Goal: Task Accomplishment & Management: Use online tool/utility

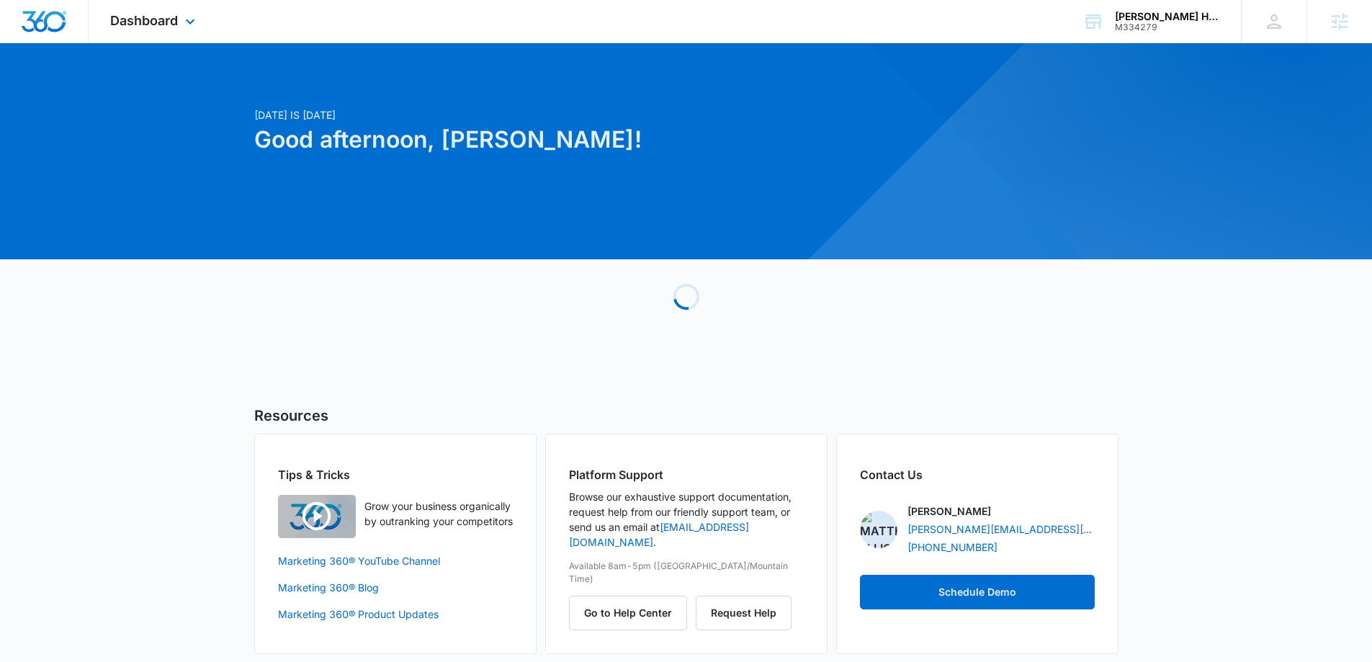
drag, startPoint x: 148, startPoint y: 27, endPoint x: 159, endPoint y: 38, distance: 15.3
click at [149, 27] on span "Dashboard" at bounding box center [144, 20] width 68 height 15
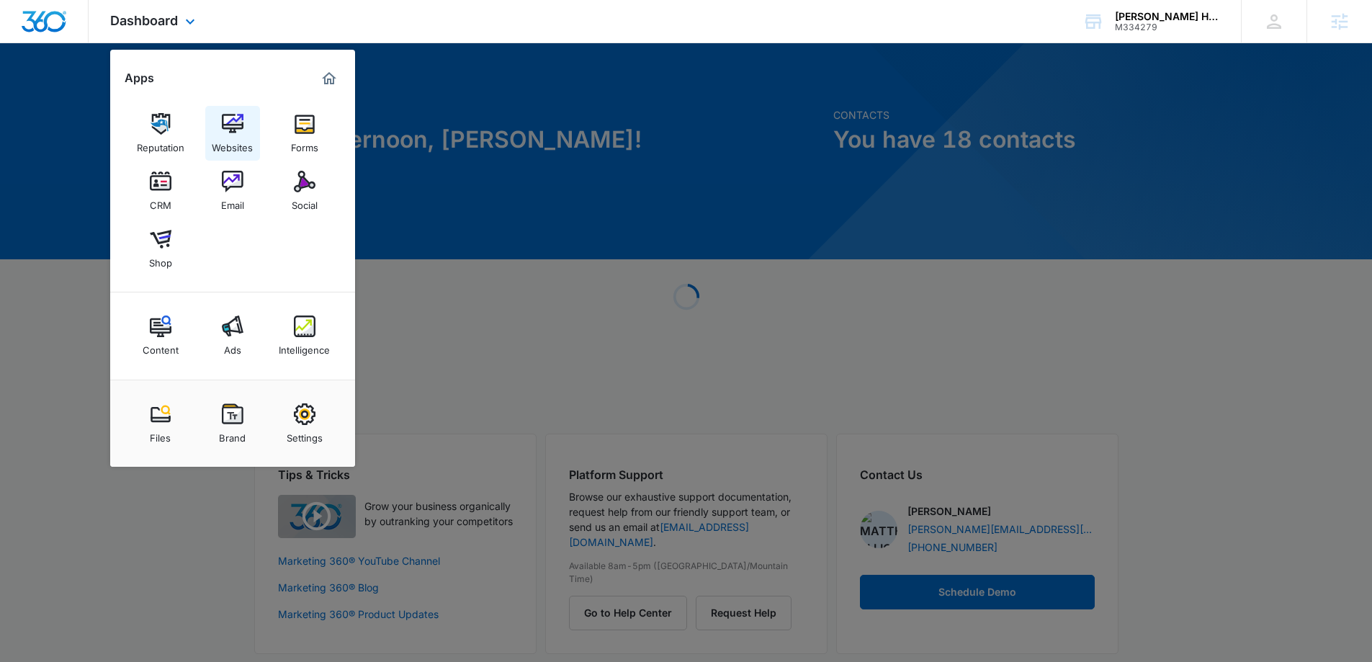
scroll to position [9, 0]
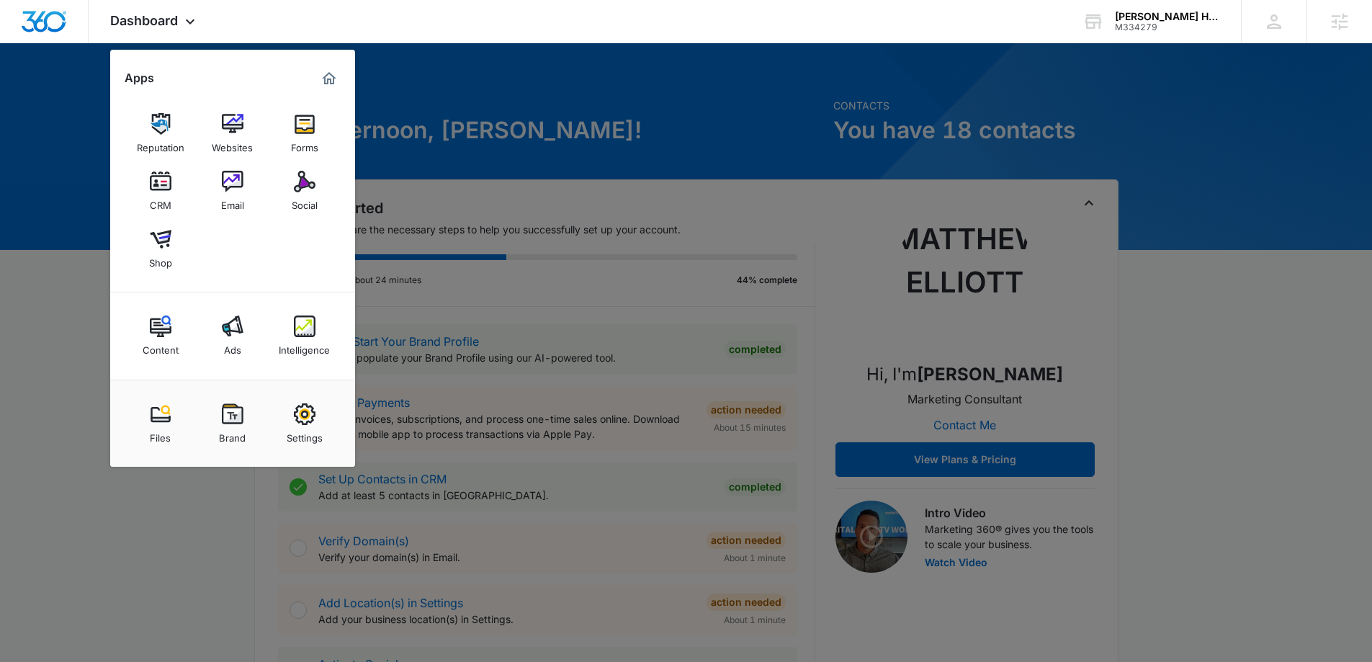
click at [1293, 409] on div at bounding box center [686, 331] width 1372 height 662
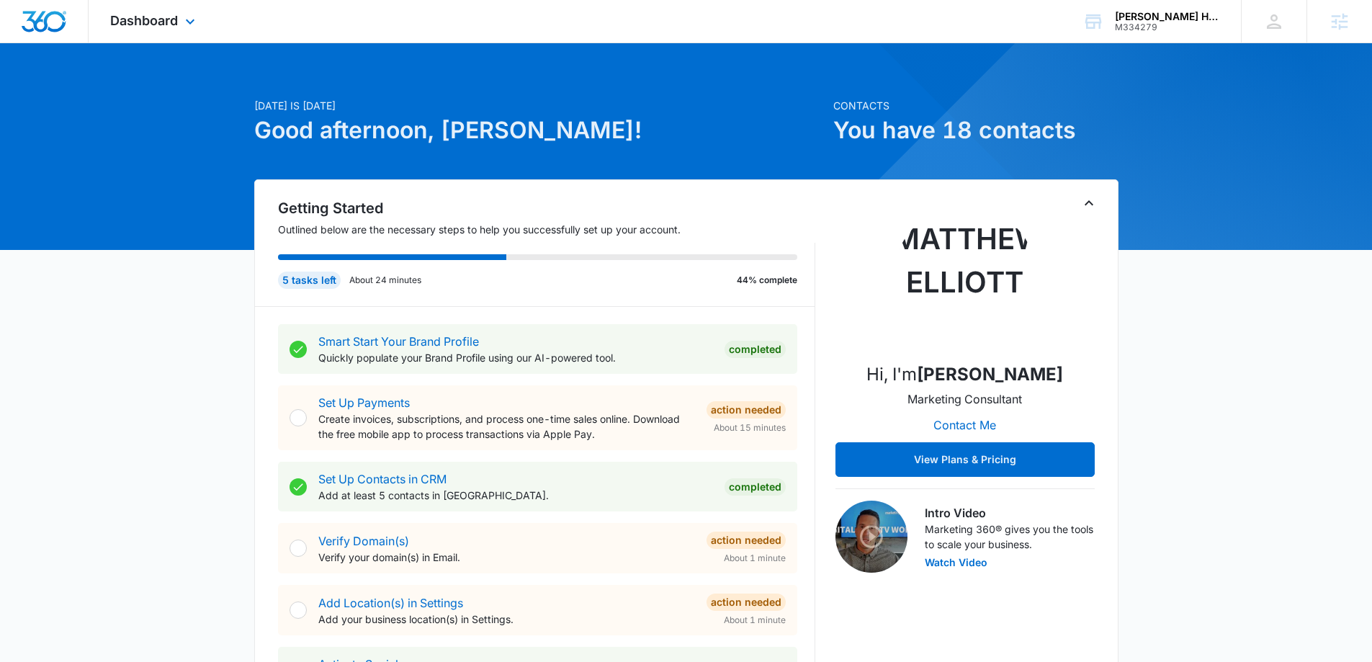
click at [145, 35] on div "Dashboard Apps Reputation Websites Forms CRM Email Social Shop Content Ads Inte…" at bounding box center [155, 21] width 132 height 42
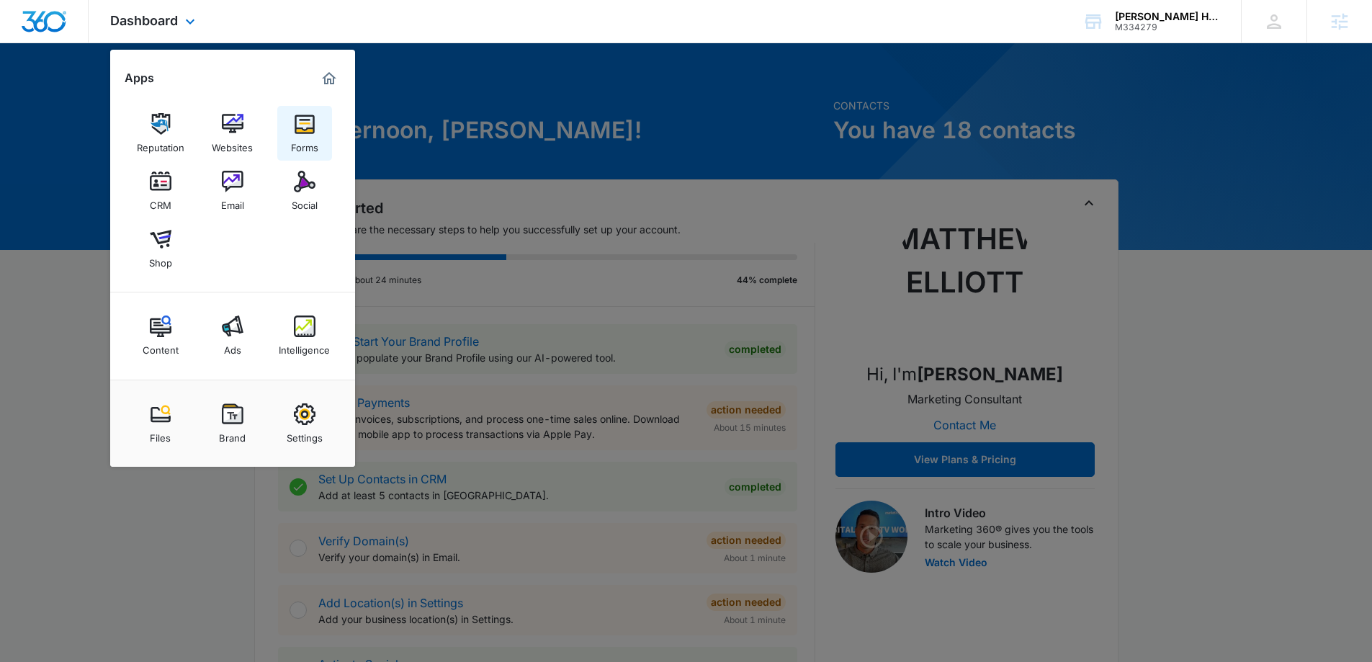
click at [294, 133] on img at bounding box center [305, 124] width 22 height 22
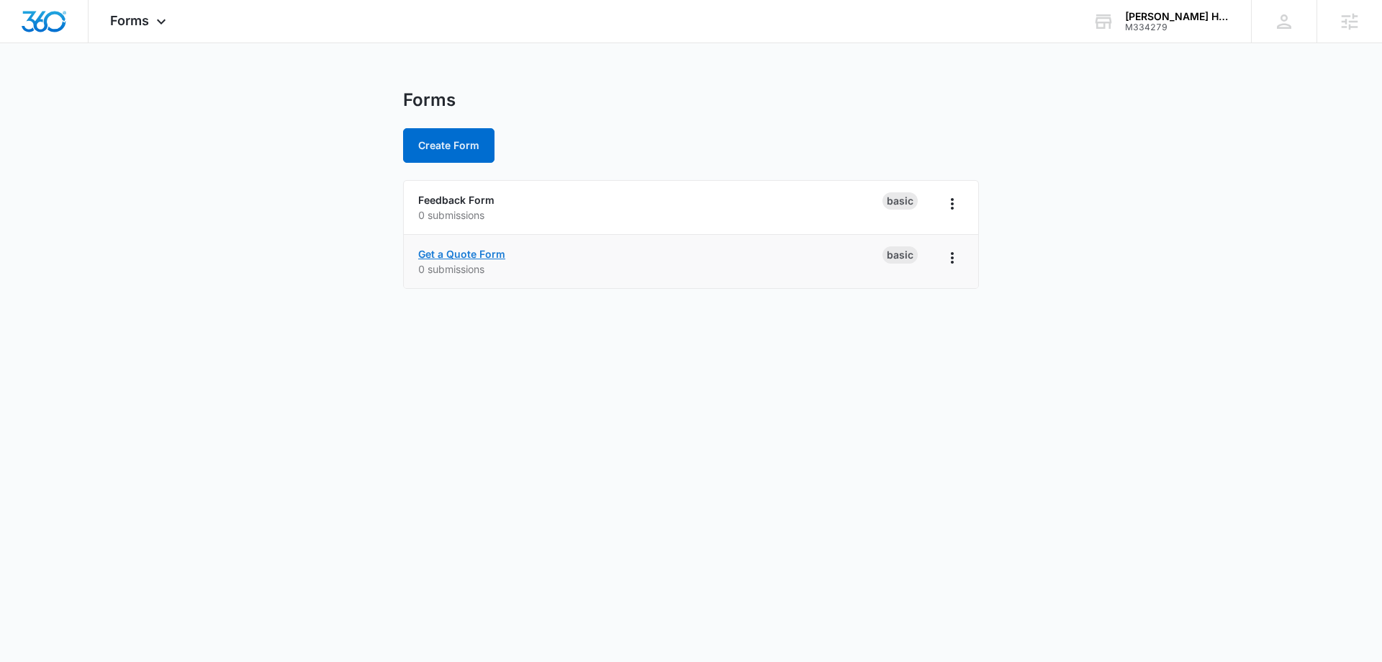
click at [481, 256] on link "Get a Quote Form" at bounding box center [461, 254] width 87 height 12
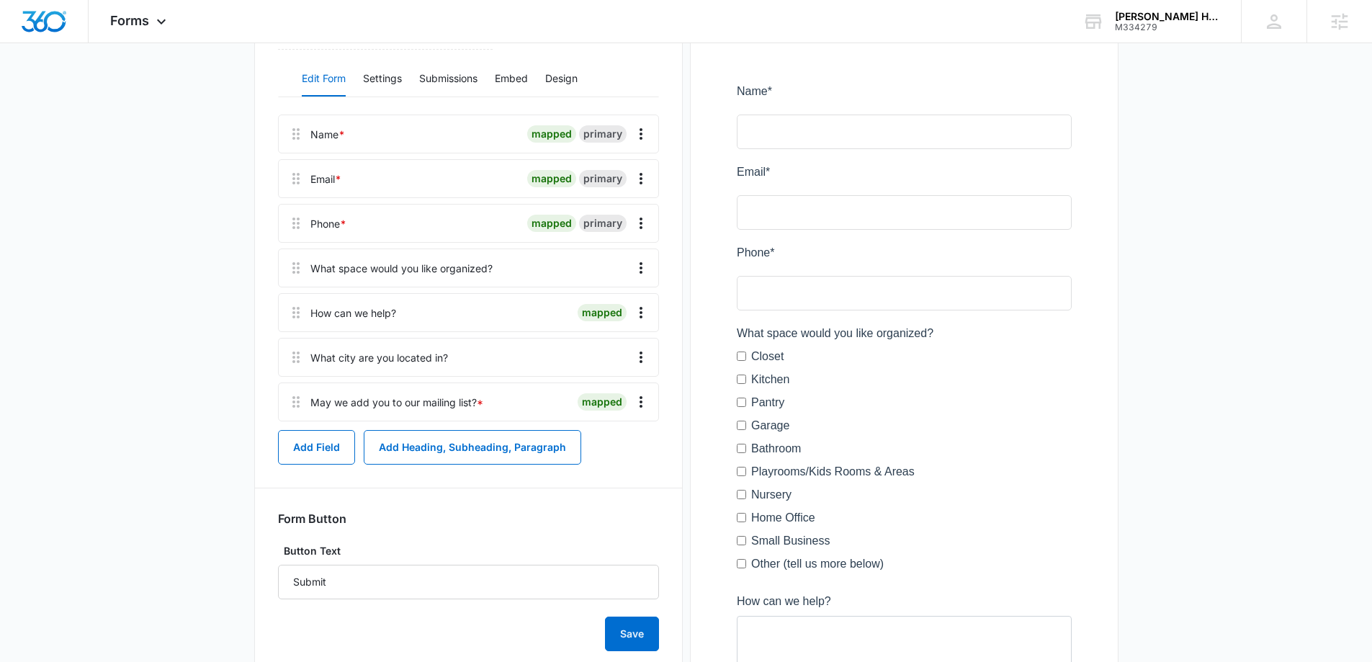
scroll to position [144, 0]
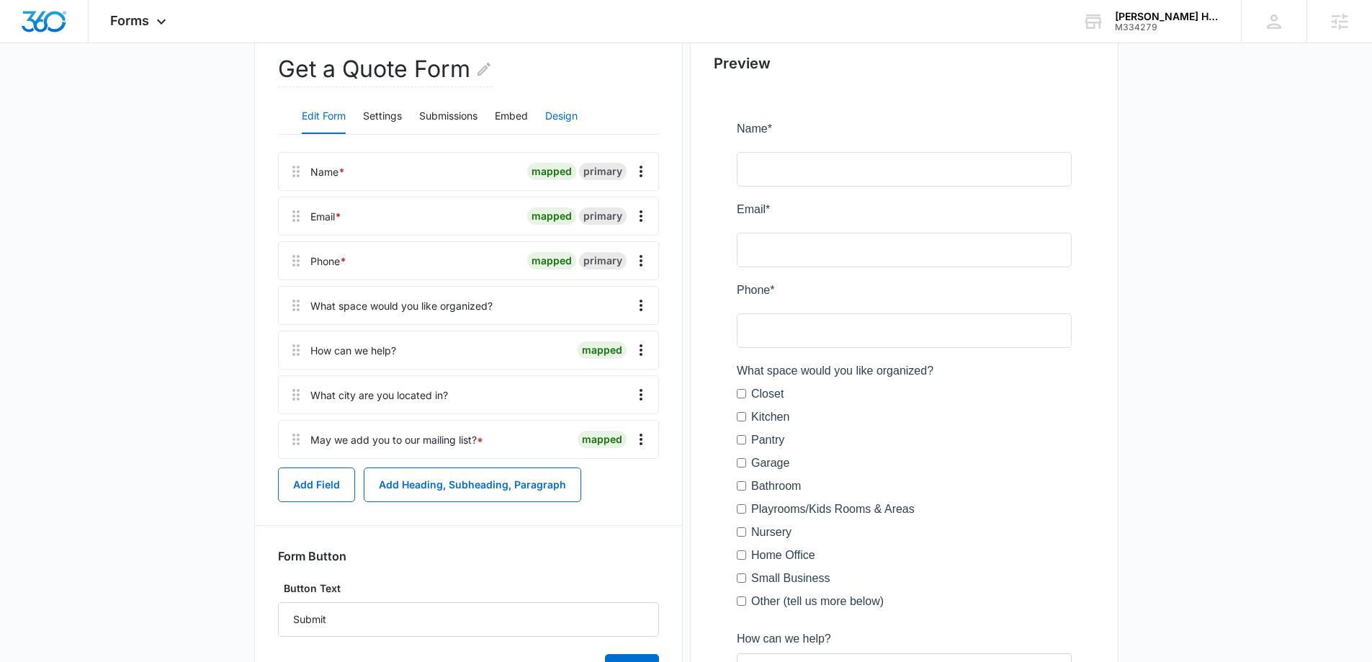
click at [552, 119] on button "Design" at bounding box center [561, 116] width 32 height 35
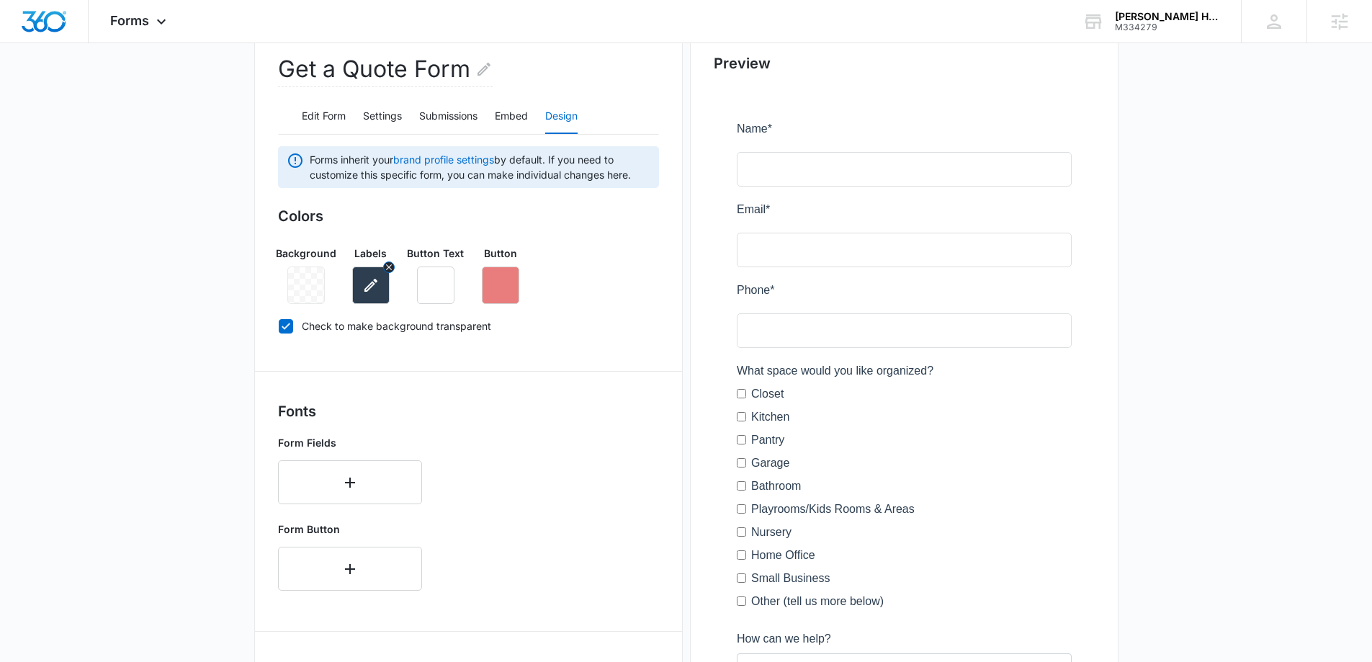
click at [379, 296] on button "button" at bounding box center [370, 284] width 37 height 37
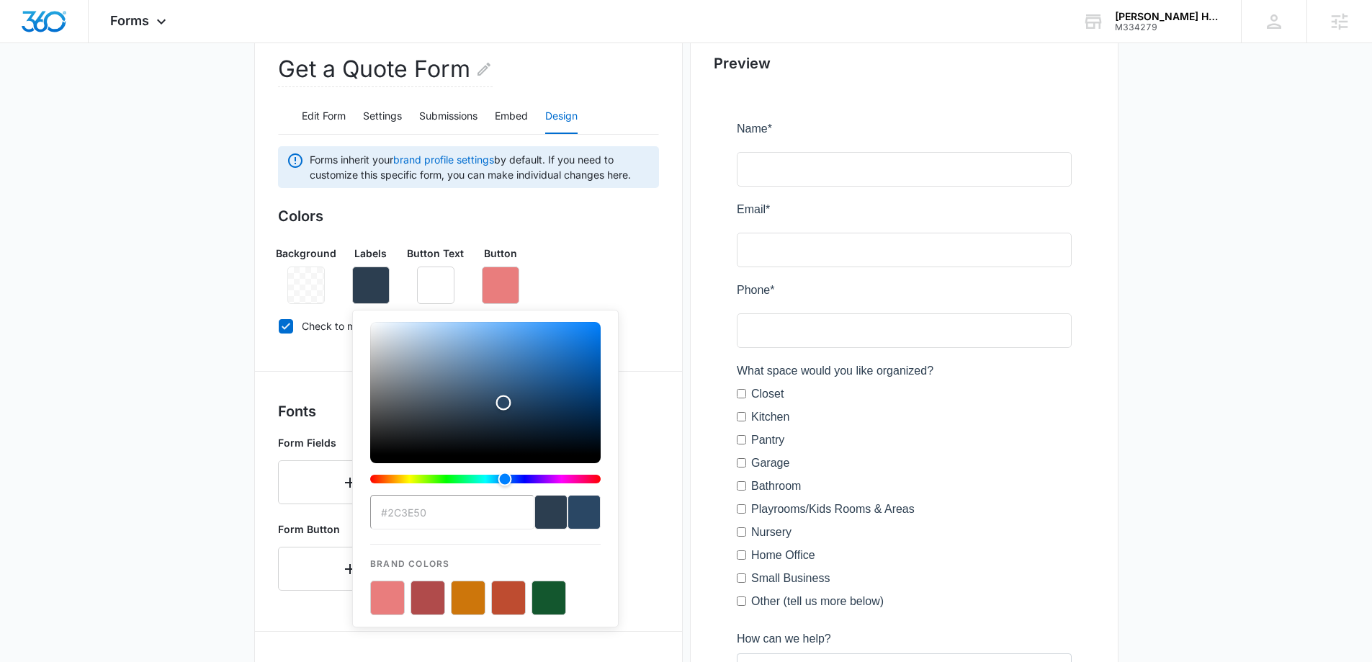
type input "#000000"
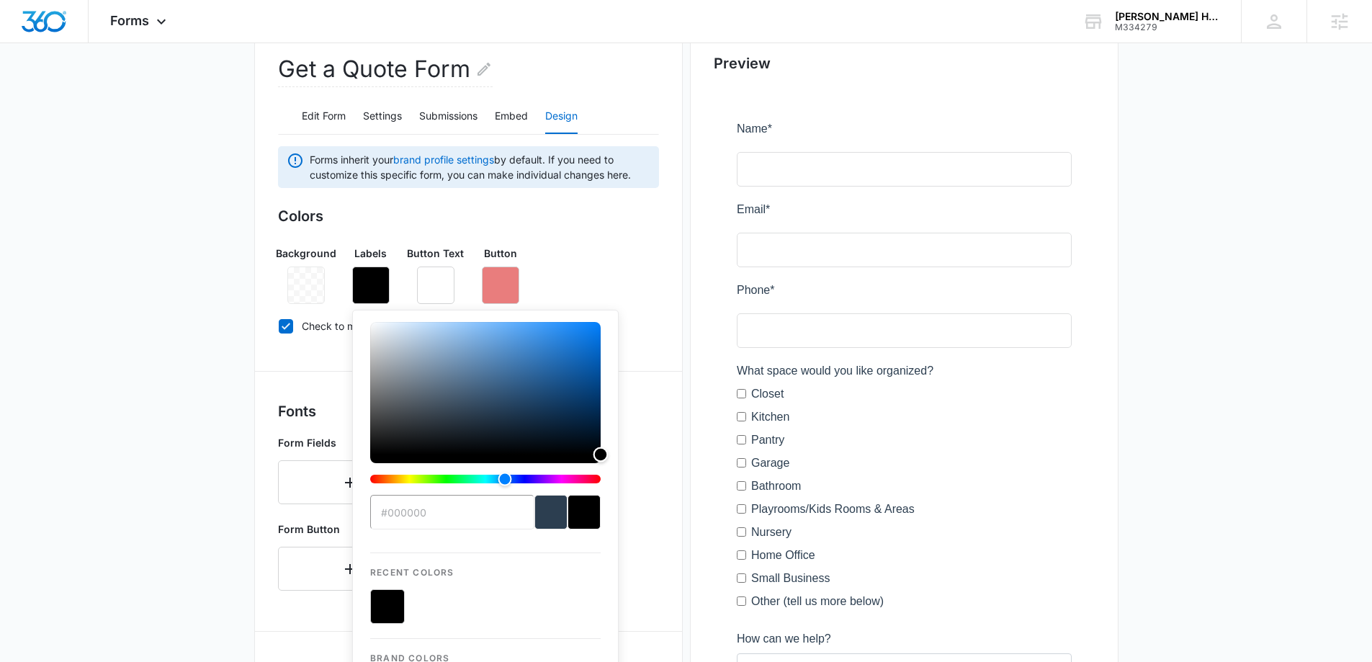
drag, startPoint x: 503, startPoint y: 402, endPoint x: 605, endPoint y: 495, distance: 137.6
click at [605, 495] on div "#000000 Recent Colors Brand Colors" at bounding box center [485, 516] width 266 height 412
click at [636, 496] on div "Form Fields" at bounding box center [468, 469] width 381 height 81
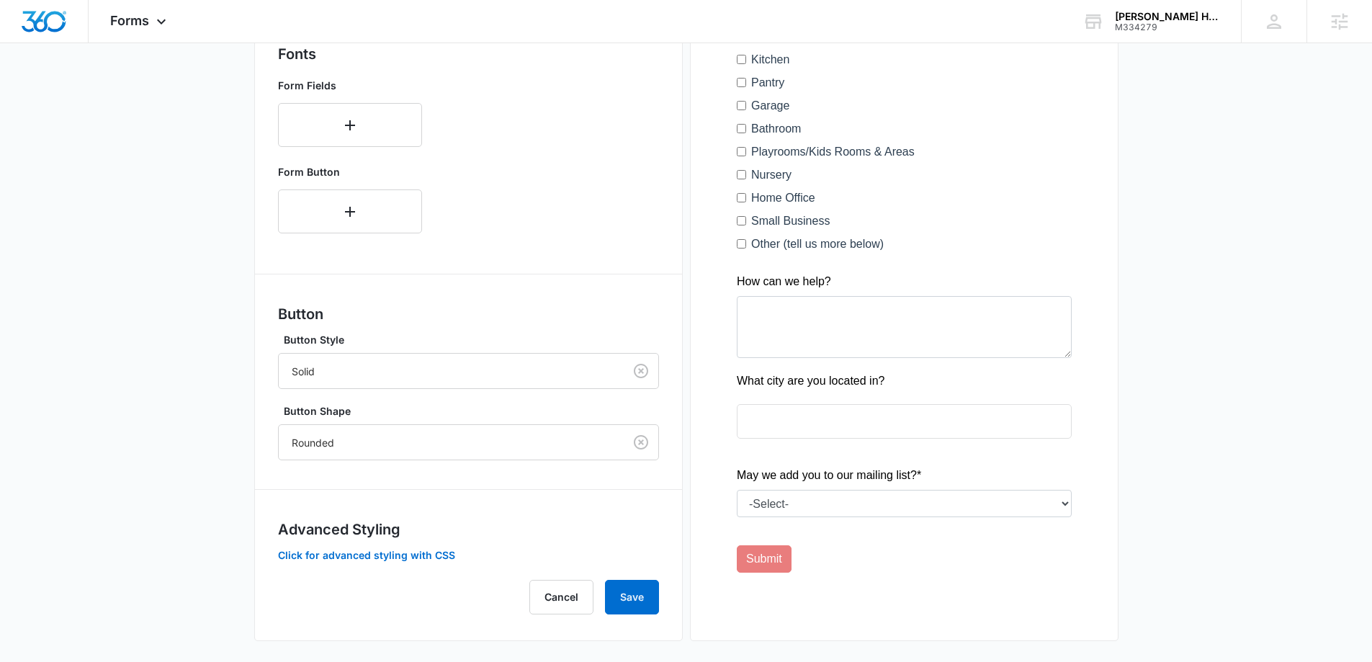
scroll to position [504, 0]
click at [617, 596] on button "Save" at bounding box center [632, 594] width 54 height 35
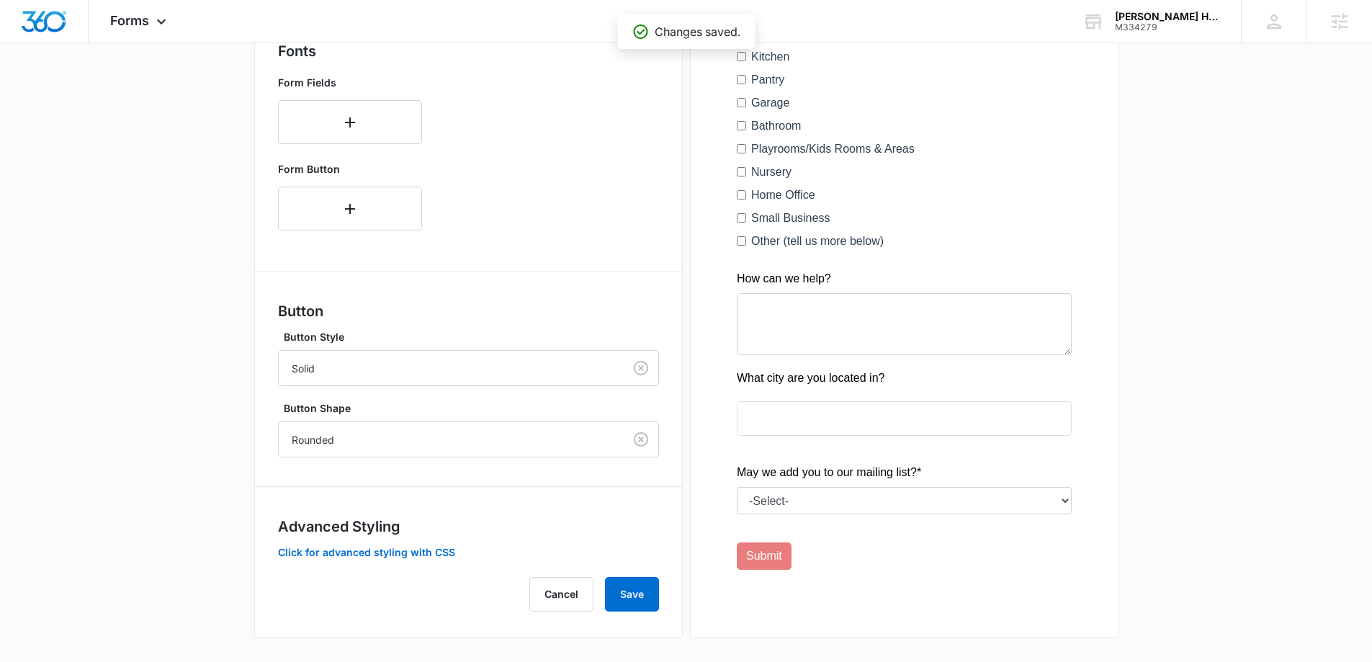
click at [1016, 450] on div at bounding box center [903, 172] width 381 height 886
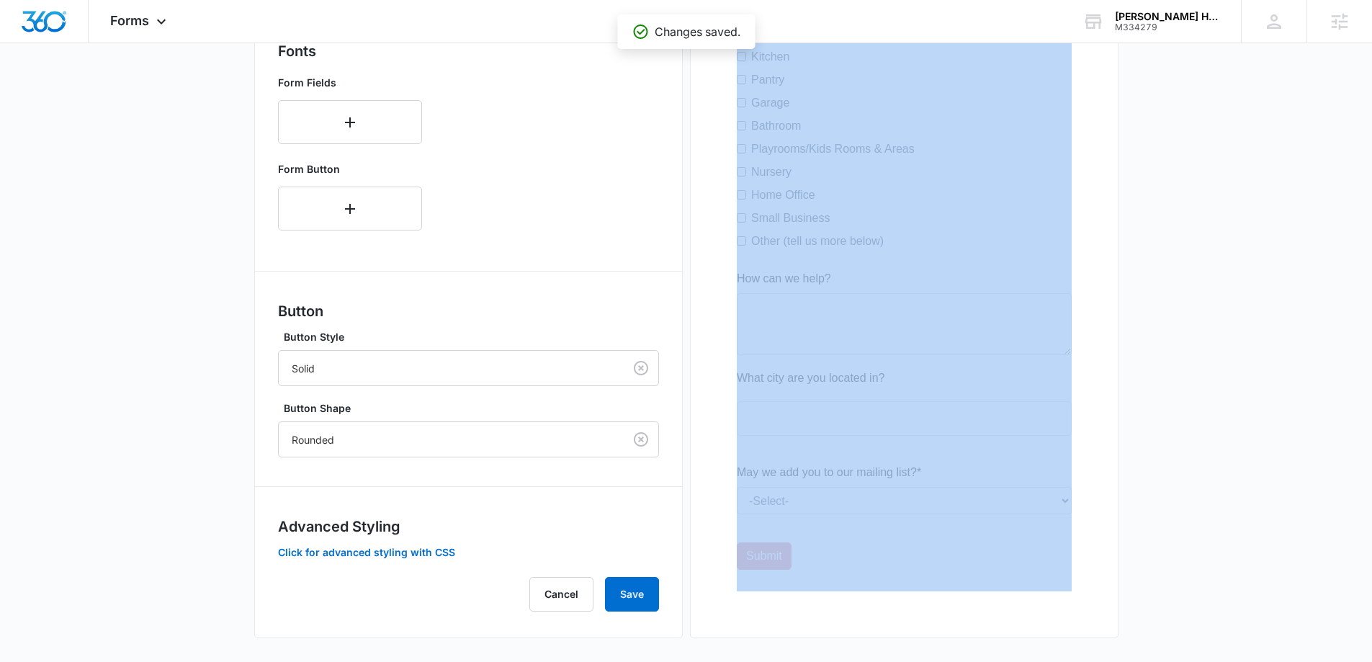
click at [1016, 450] on div at bounding box center [903, 172] width 381 height 886
click at [1192, 446] on main "Edit Form Get a Quote Form Edit Form Settings Submissions Embed Design Forms in…" at bounding box center [686, 125] width 1372 height 1081
click at [1207, 449] on main "Edit Form Get a Quote Form Edit Form Settings Submissions Embed Design Forms in…" at bounding box center [686, 125] width 1372 height 1081
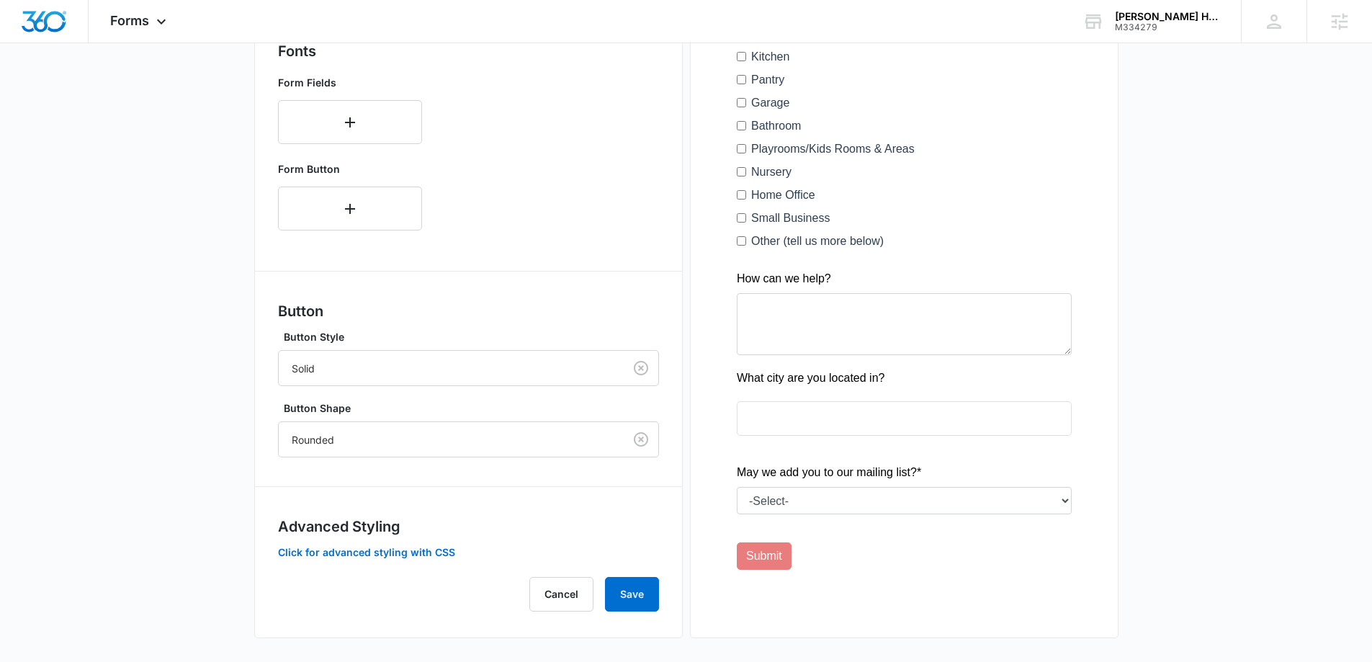
click at [993, 449] on div at bounding box center [903, 172] width 381 height 886
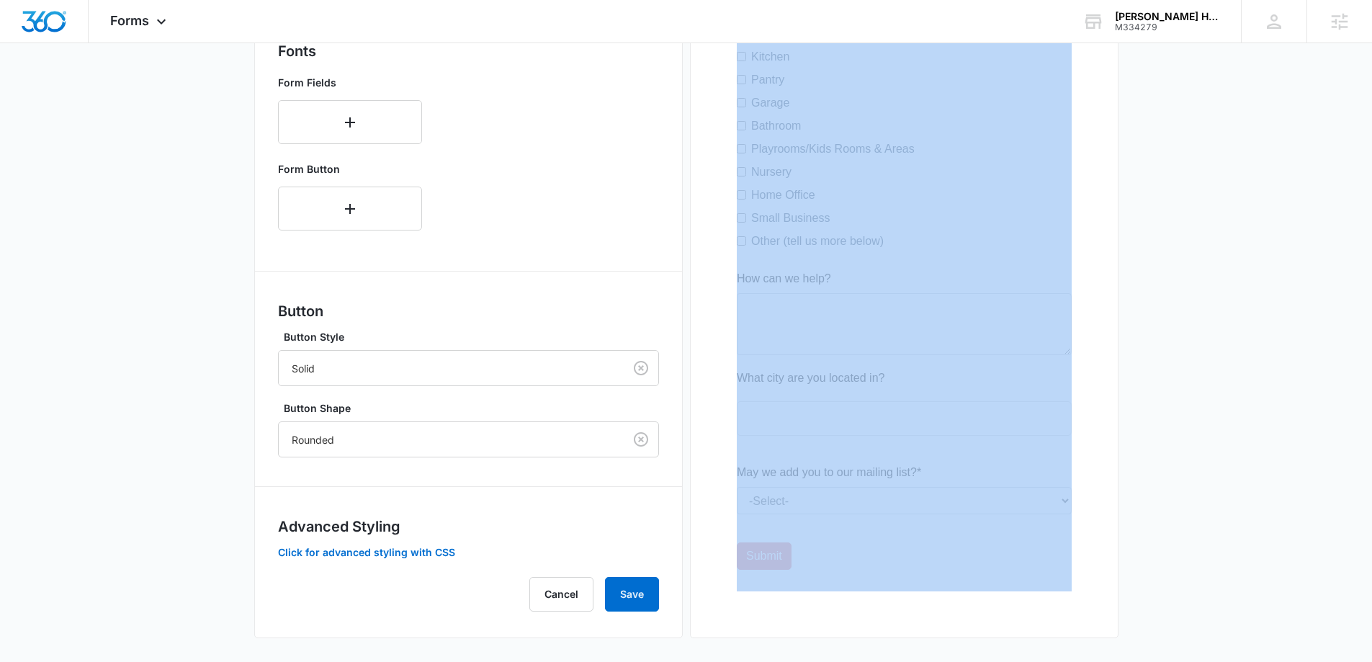
click at [993, 449] on div at bounding box center [903, 172] width 381 height 886
click at [1181, 440] on main "Edit Form Get a Quote Form Edit Form Settings Submissions Embed Design Forms in…" at bounding box center [686, 125] width 1372 height 1081
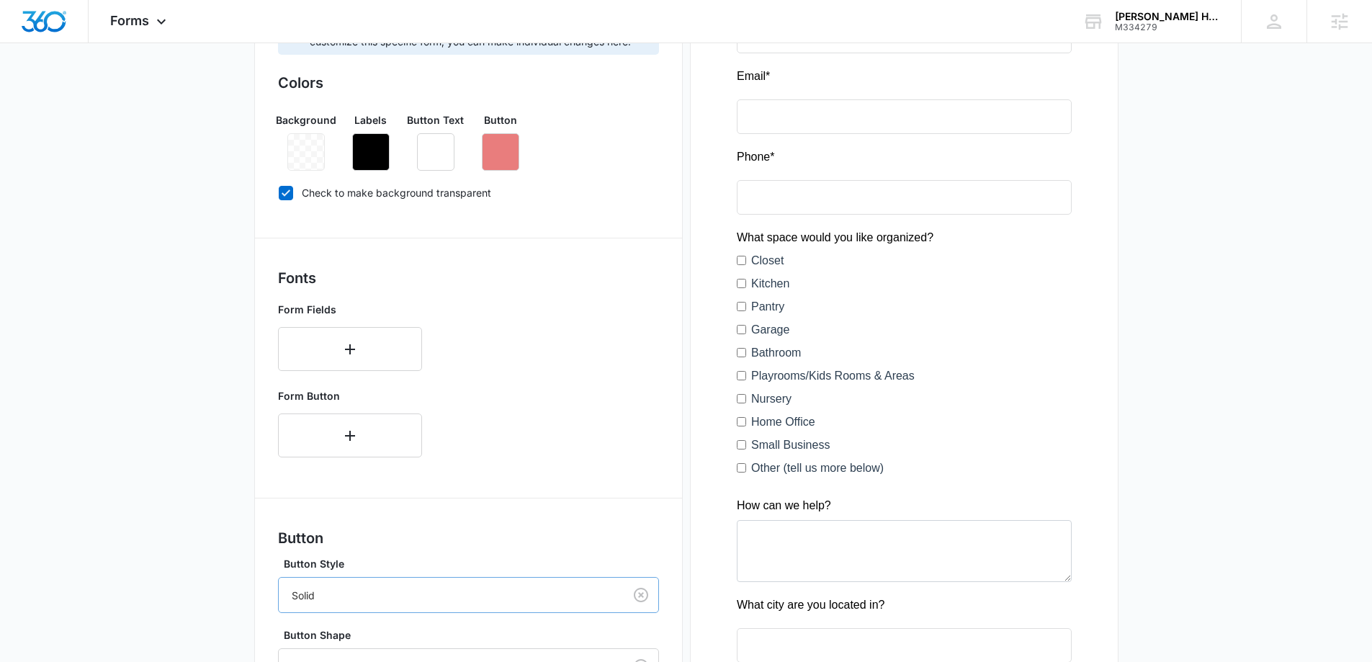
scroll to position [509, 0]
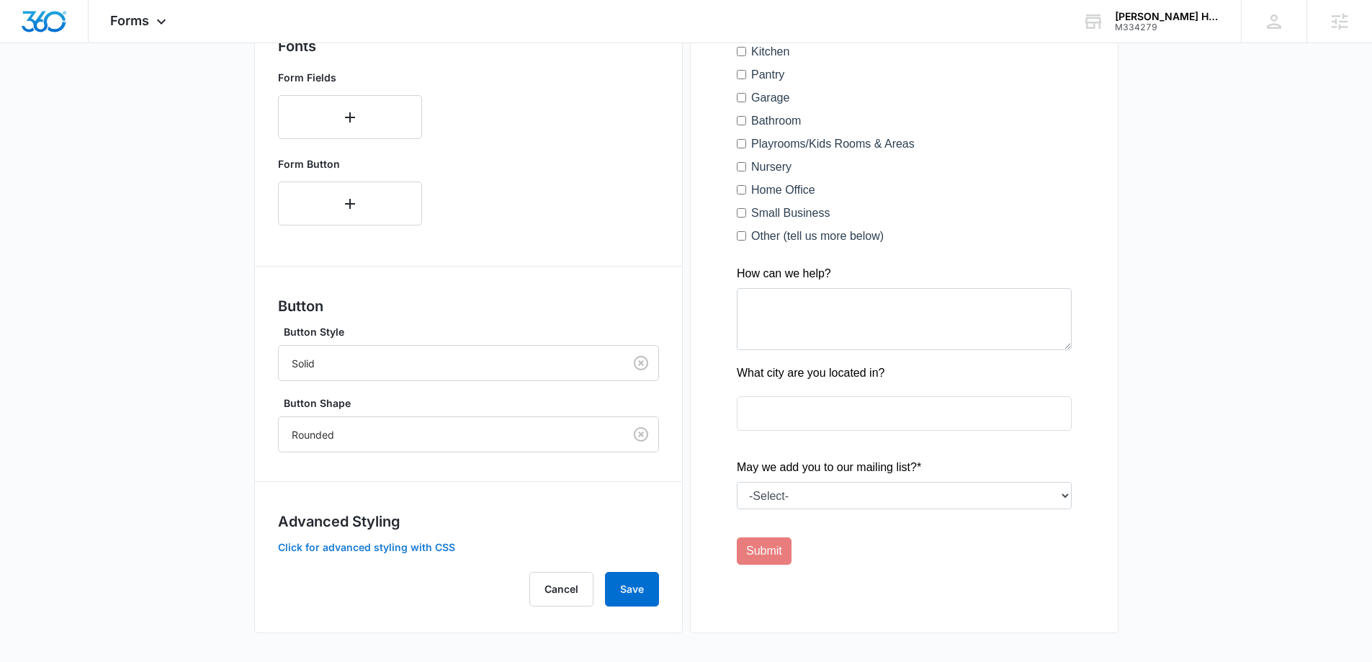
click at [420, 546] on button "Click for advanced styling with CSS" at bounding box center [366, 547] width 177 height 10
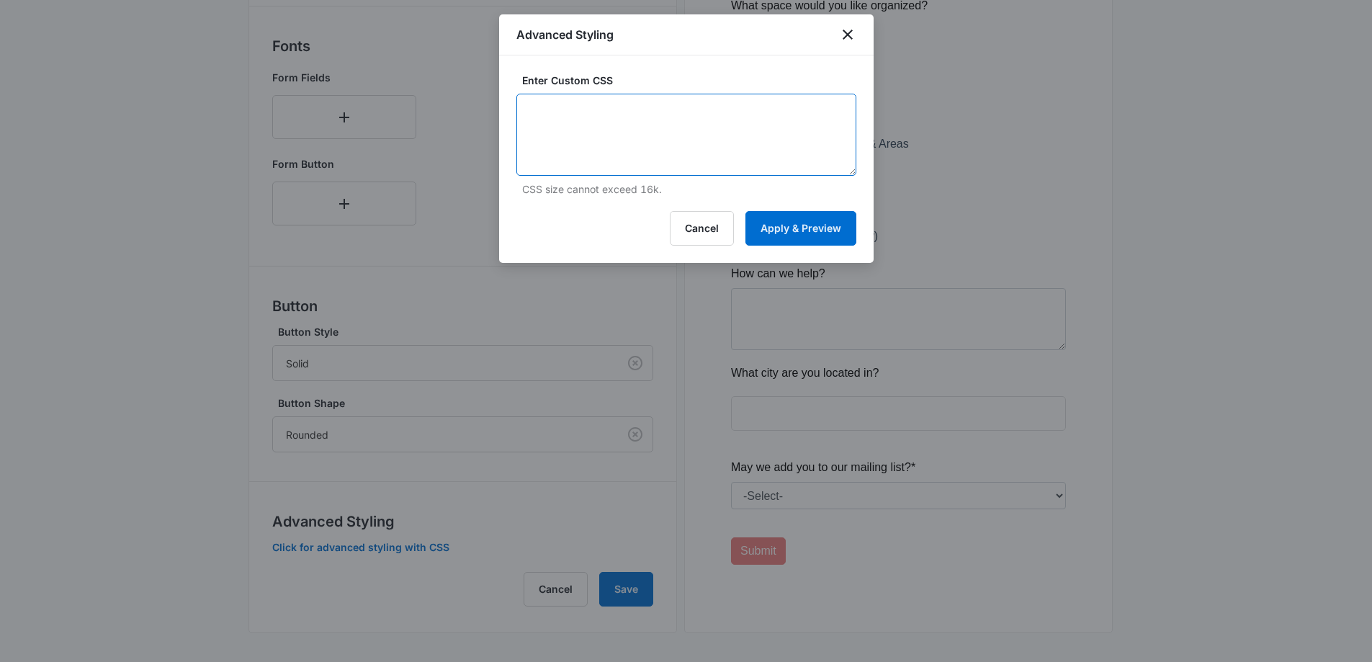
click at [765, 130] on textarea at bounding box center [686, 135] width 340 height 82
paste textarea "/* Label Color - modifies the label on input fields */ label, .thank-you { colo…"
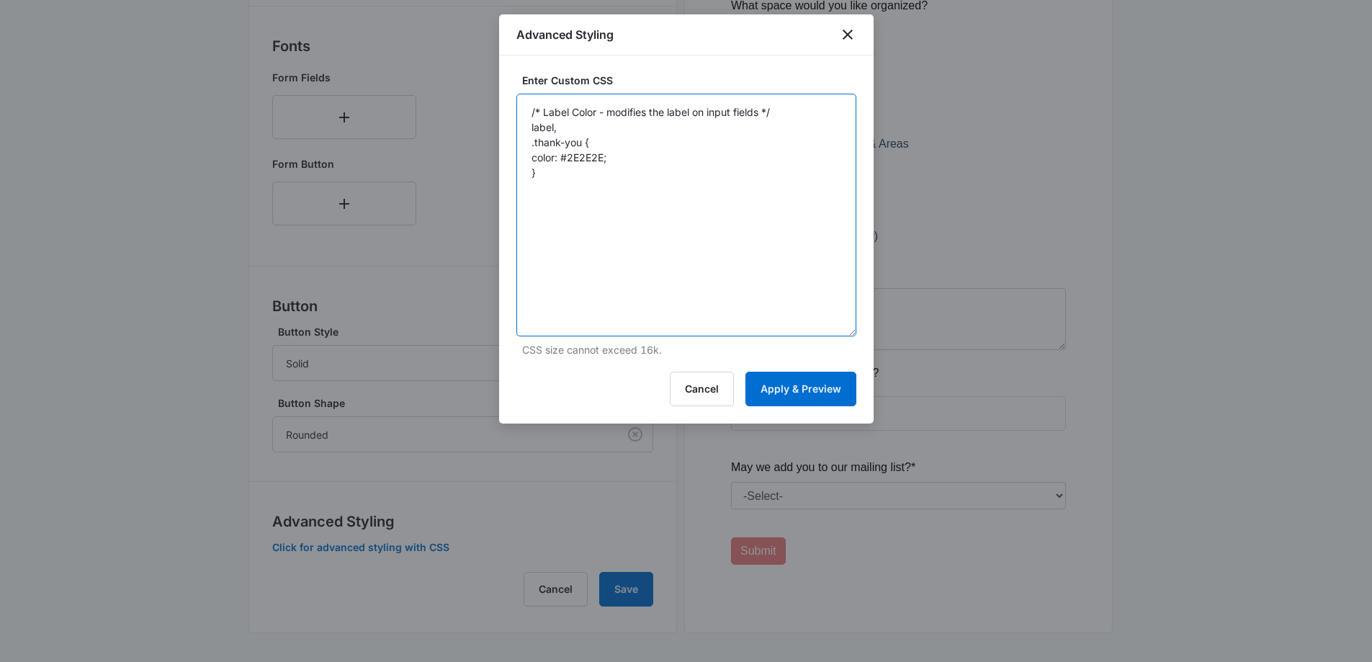
drag, startPoint x: 847, startPoint y: 174, endPoint x: 730, endPoint y: 294, distance: 168.0
click at [822, 336] on textarea "/* Label Color - modifies the label on input fields */ label, .thank-you { colo…" at bounding box center [686, 215] width 340 height 243
drag, startPoint x: 566, startPoint y: 160, endPoint x: 602, endPoint y: 158, distance: 36.0
click at [602, 158] on textarea "/* Label Color - modifies the label on input fields */ label, .thank-you { colo…" at bounding box center [686, 216] width 340 height 244
type textarea "/* Label Color - modifies the label on input fields */ label, .thank-you { colo…"
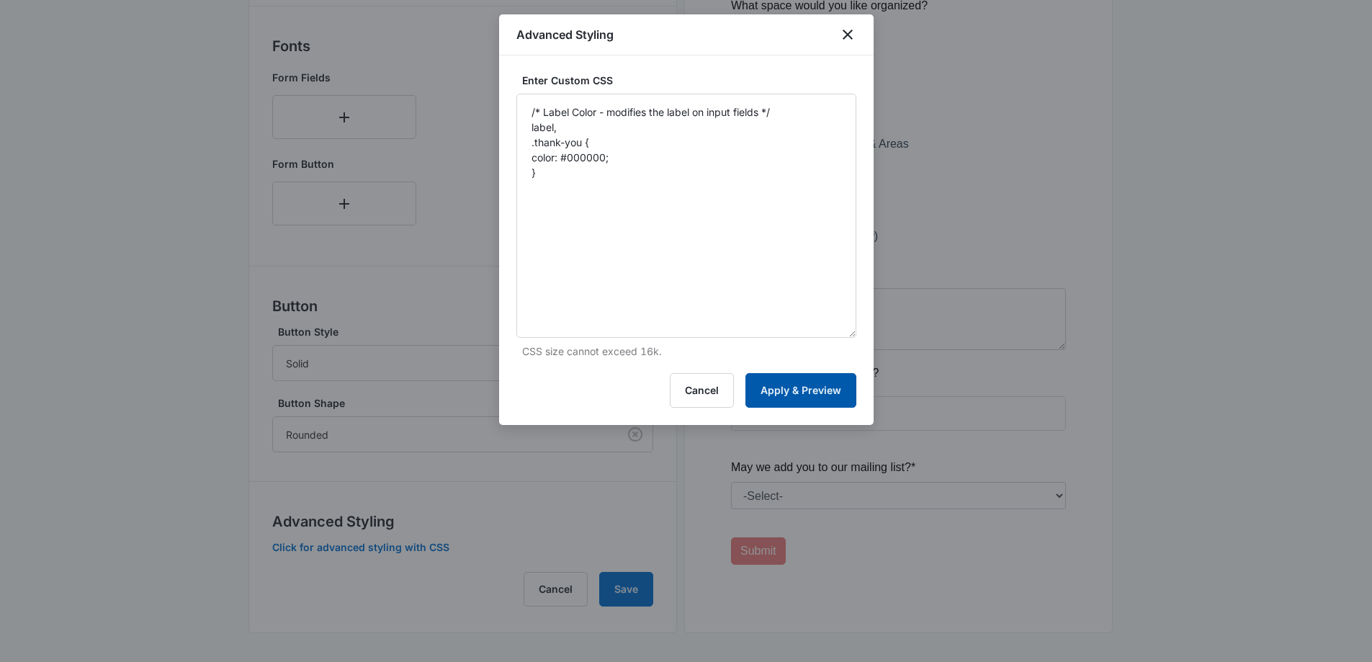
click at [840, 383] on button "Apply & Preview" at bounding box center [800, 390] width 111 height 35
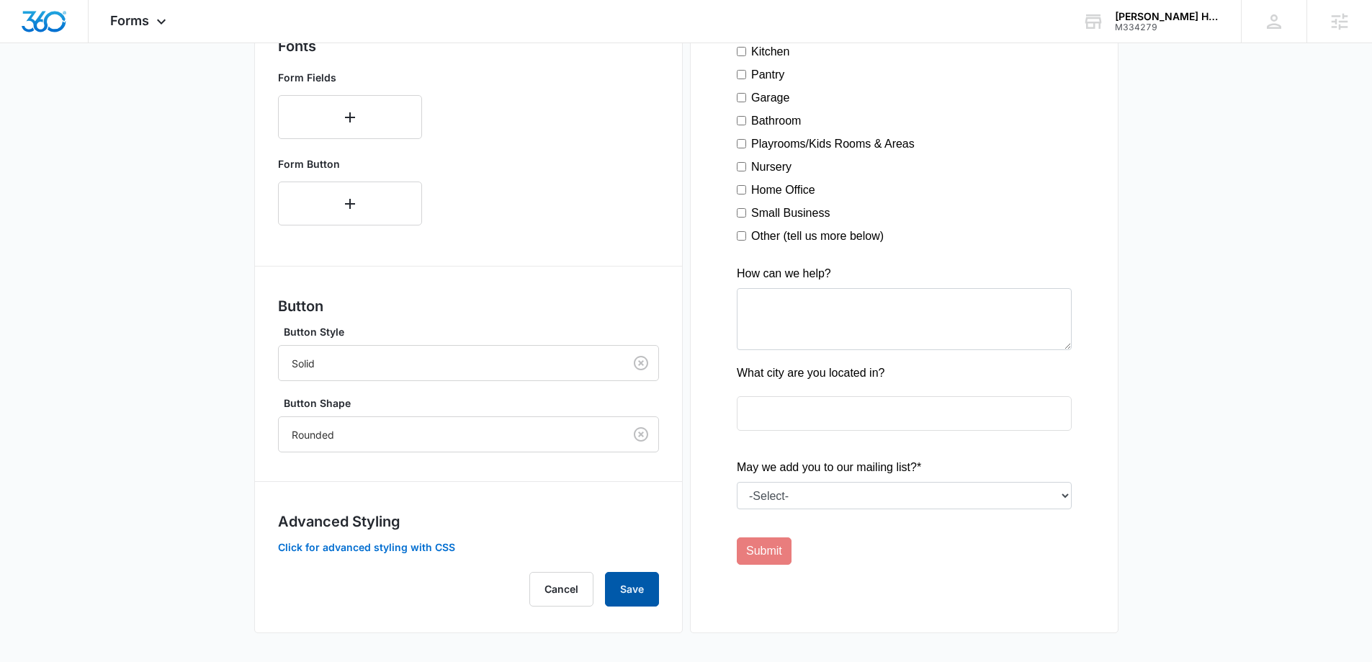
click at [646, 587] on button "Save" at bounding box center [632, 589] width 54 height 35
click at [433, 544] on button "Click for advanced styling with CSS" at bounding box center [366, 547] width 177 height 10
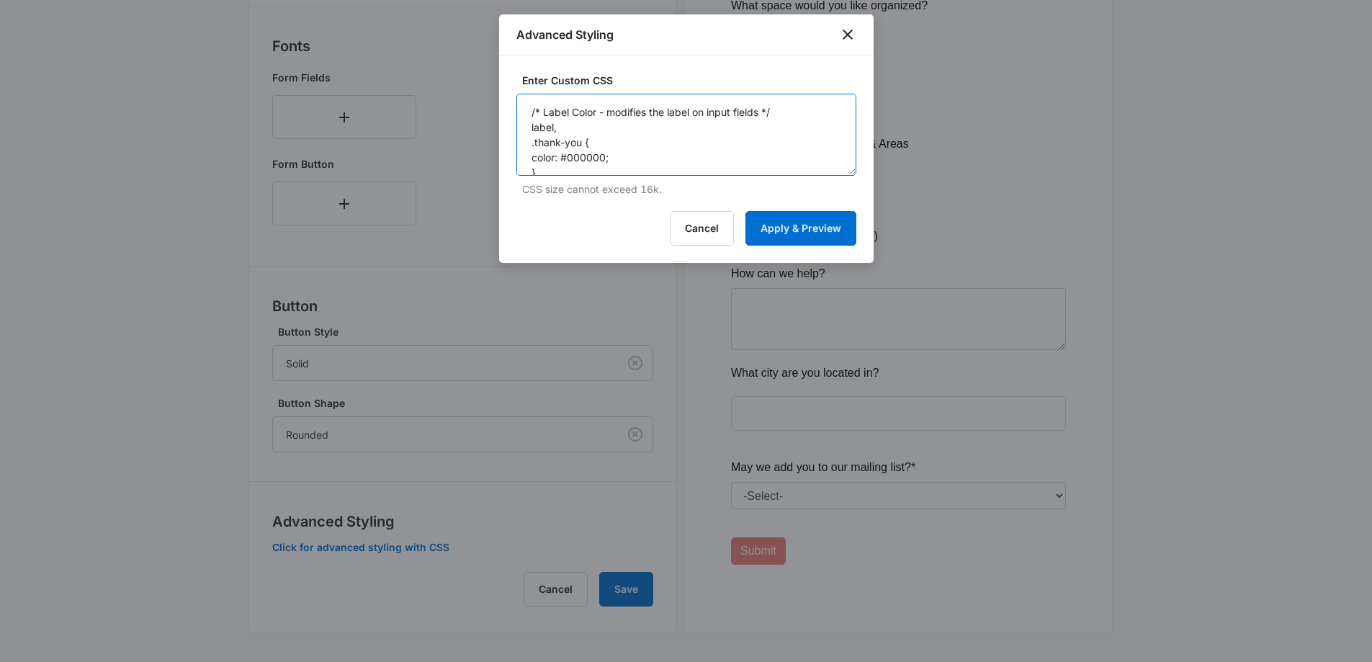
drag, startPoint x: 557, startPoint y: 171, endPoint x: 402, endPoint y: 60, distance: 190.4
click at [402, 60] on body "Forms Apps Reputation Websites Forms CRM Email Social Shop Content Ads Intellig…" at bounding box center [686, 76] width 1372 height 1171
paste textarea "Sub-Label Color - modifies the description on input fields */ .text-muted { col…"
drag, startPoint x: 568, startPoint y: 140, endPoint x: 601, endPoint y: 140, distance: 33.1
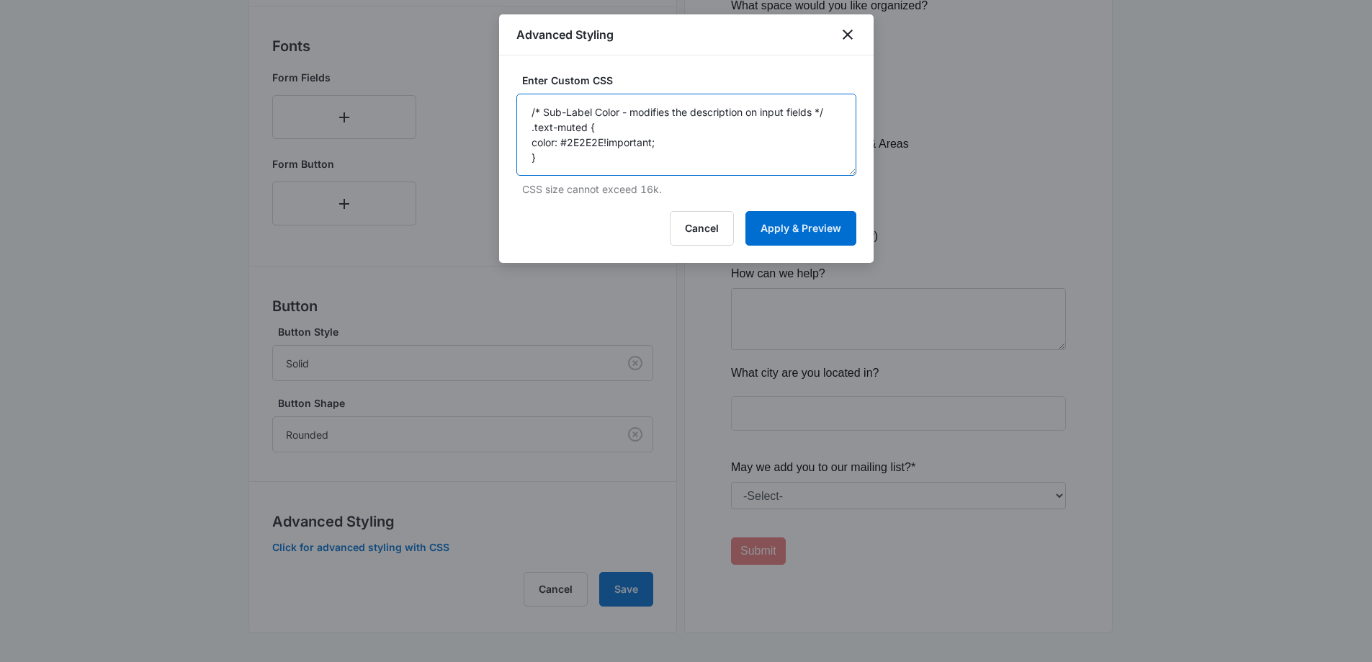
click at [601, 140] on textarea "/* Sub-Label Color - modifies the description on input fields */ .text-muted { …" at bounding box center [686, 135] width 340 height 82
type textarea "/* Sub-Label Color - modifies the description on input fields */ .text-muted { …"
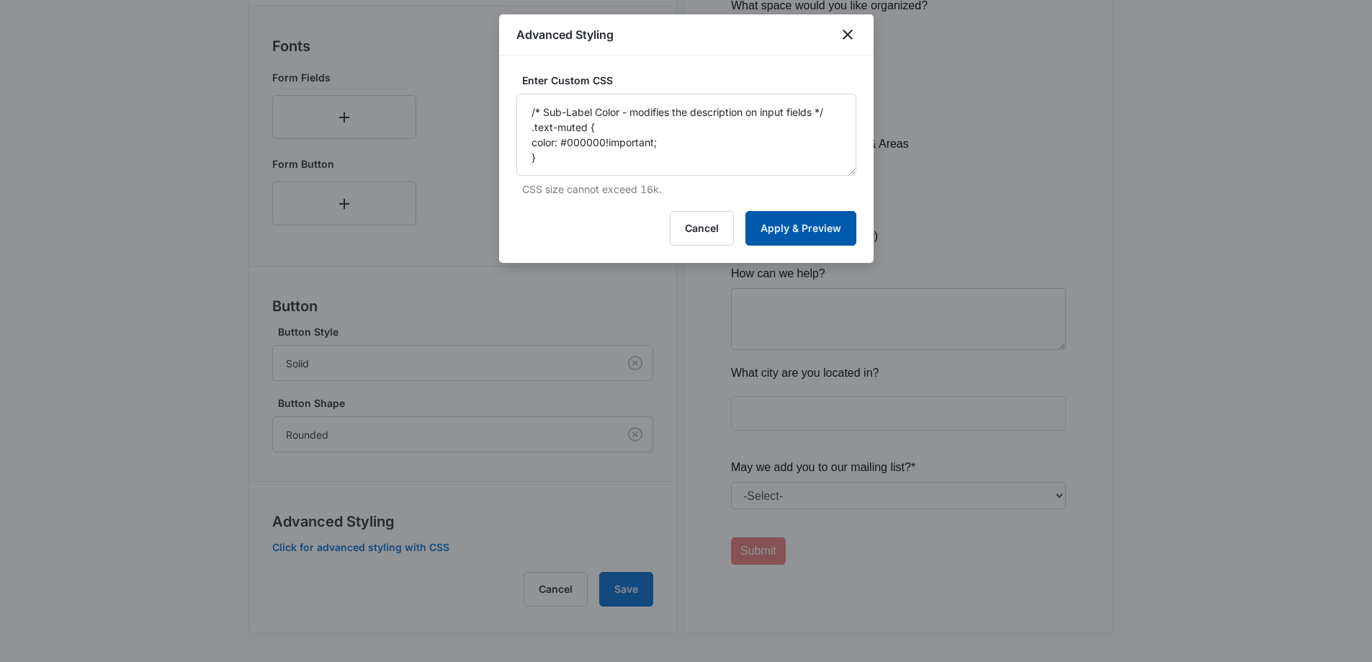
click at [827, 230] on button "Apply & Preview" at bounding box center [800, 228] width 111 height 35
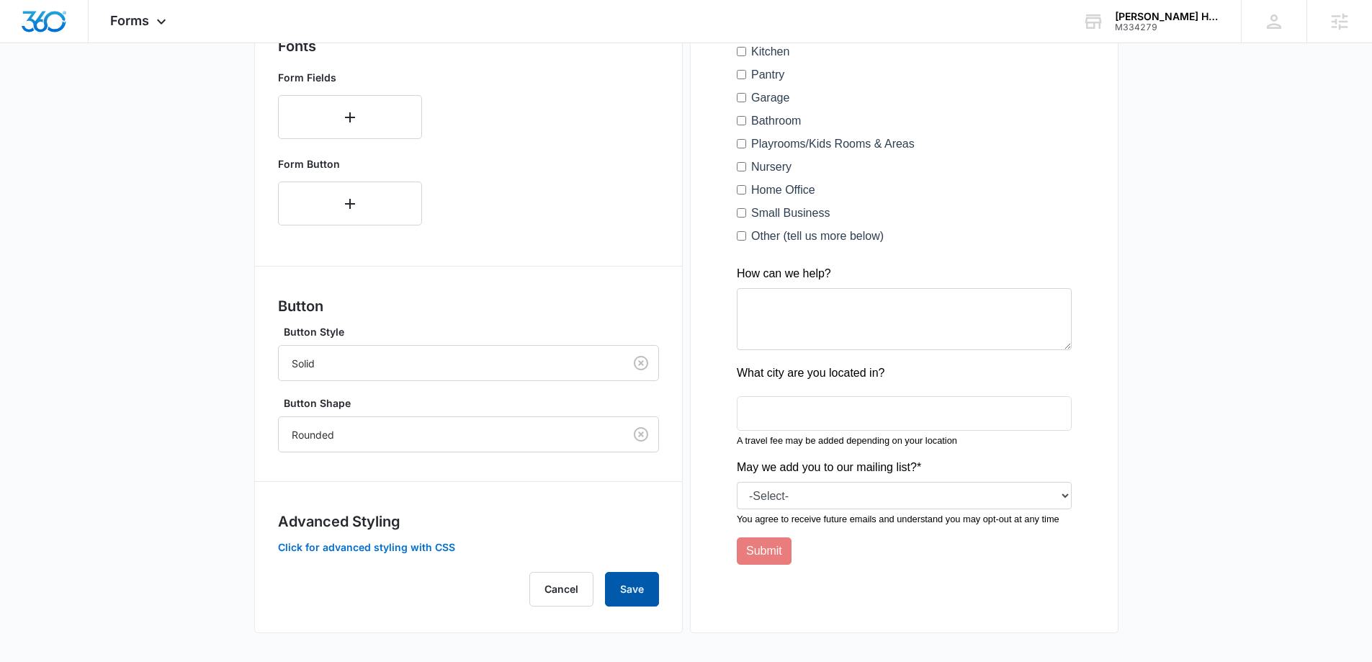
click at [624, 583] on button "Save" at bounding box center [632, 589] width 54 height 35
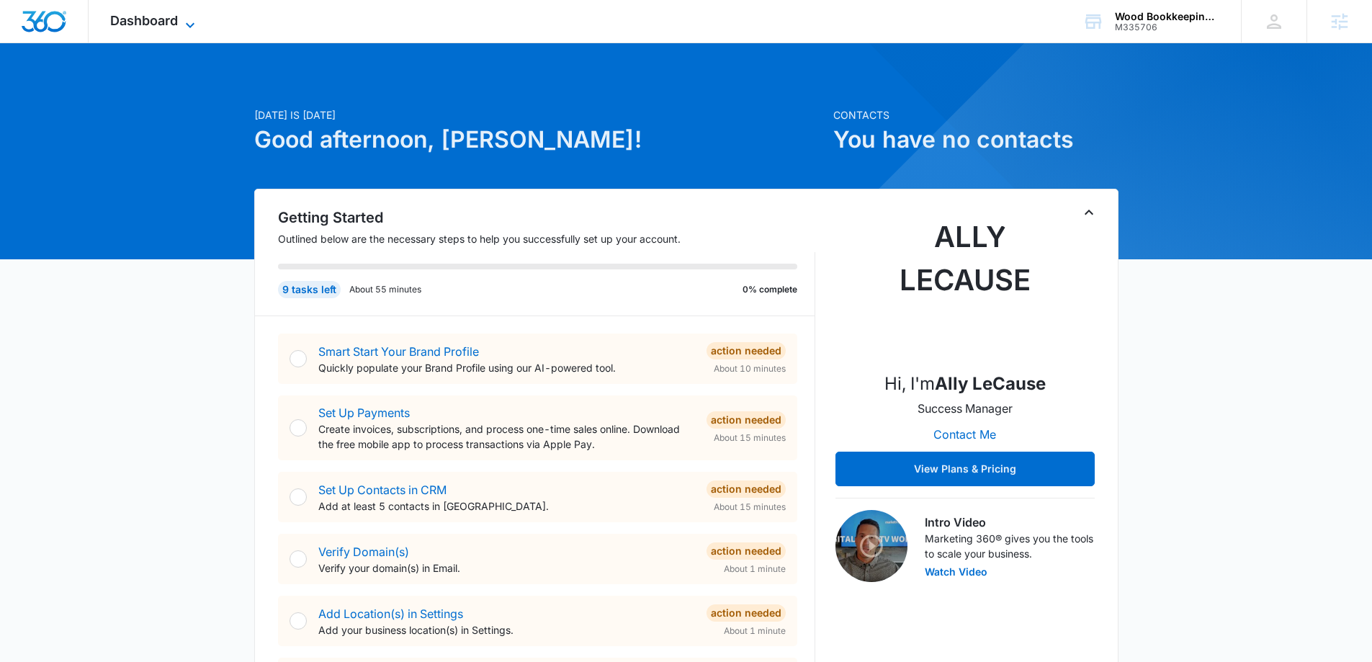
click at [157, 23] on span "Dashboard" at bounding box center [144, 20] width 68 height 15
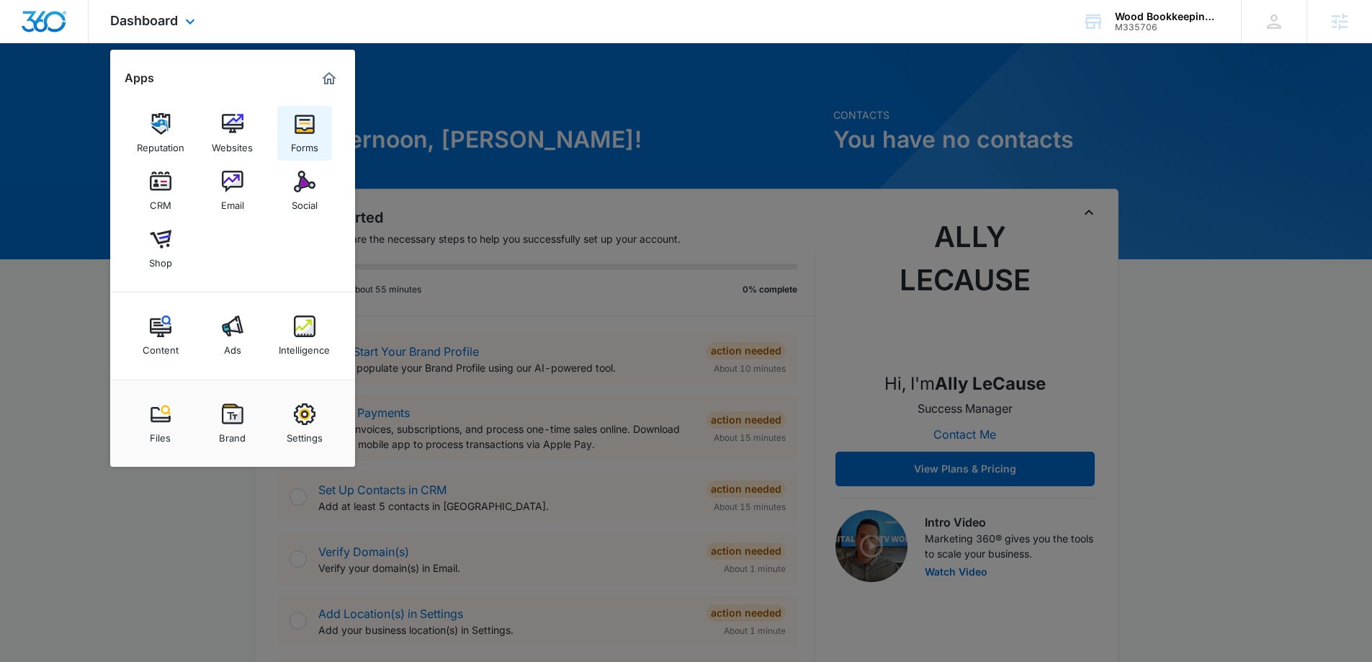
click at [289, 150] on link "Forms" at bounding box center [304, 133] width 55 height 55
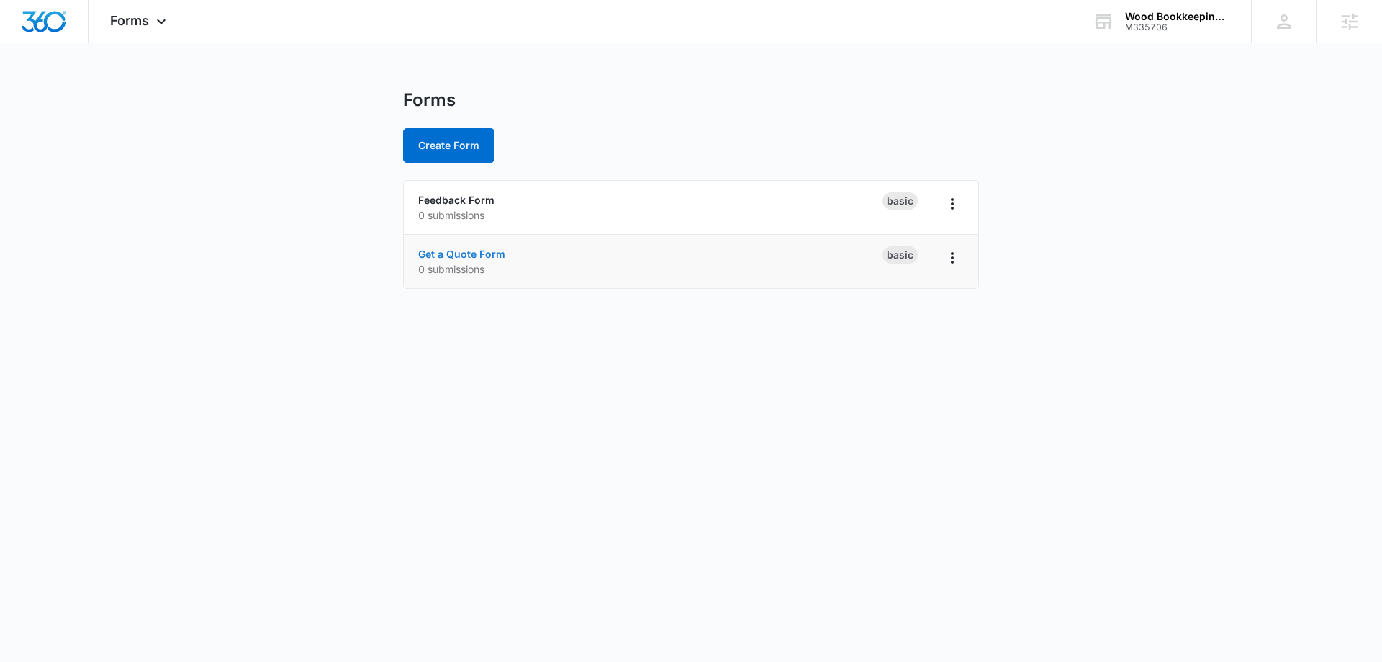
click at [485, 259] on link "Get a Quote Form" at bounding box center [461, 254] width 87 height 12
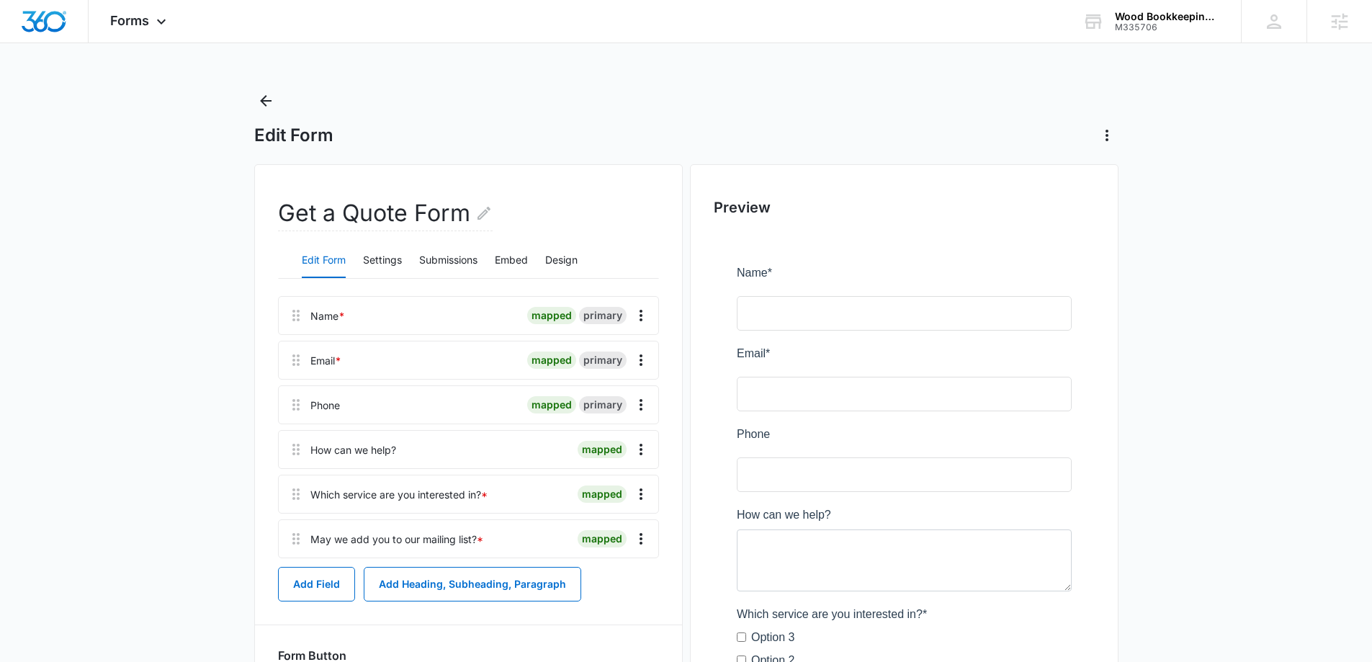
click at [492, 257] on div "Edit Form Settings Submissions Embed Design" at bounding box center [468, 261] width 381 height 36
click at [499, 261] on button "Embed" at bounding box center [511, 260] width 33 height 35
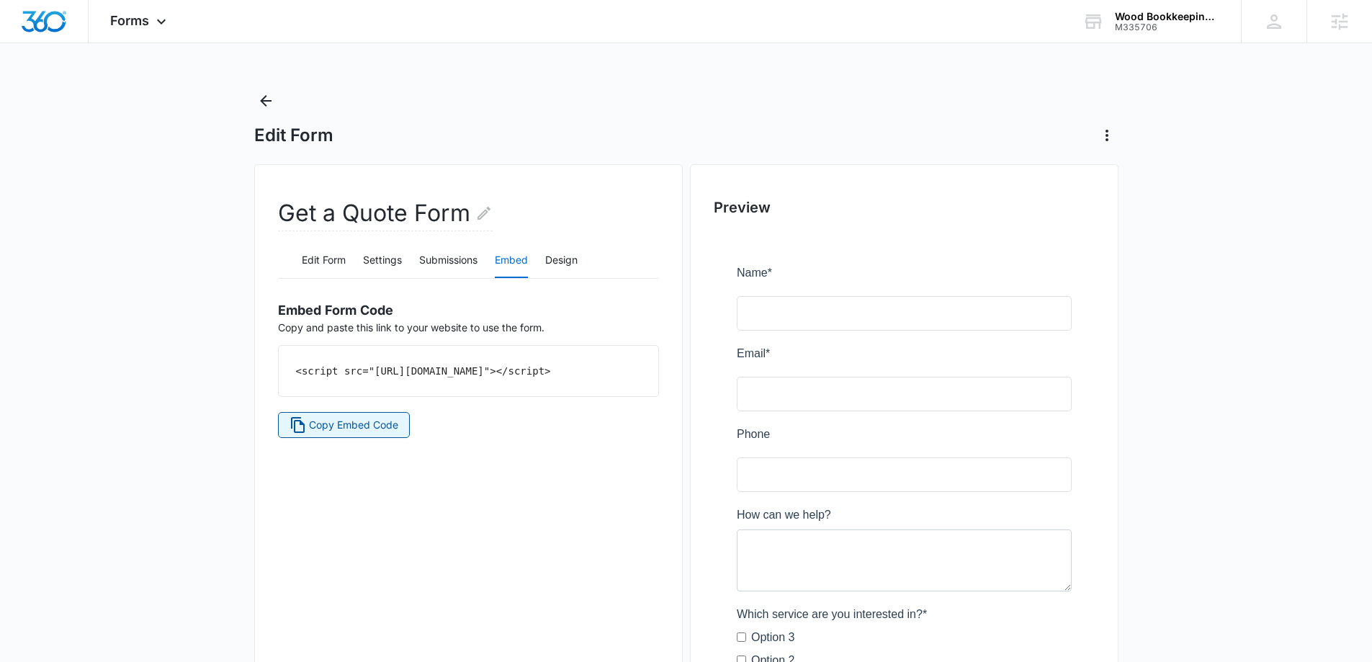
click at [349, 433] on span "Copy Embed Code" at bounding box center [353, 425] width 89 height 16
